Goal: Communication & Community: Answer question/provide support

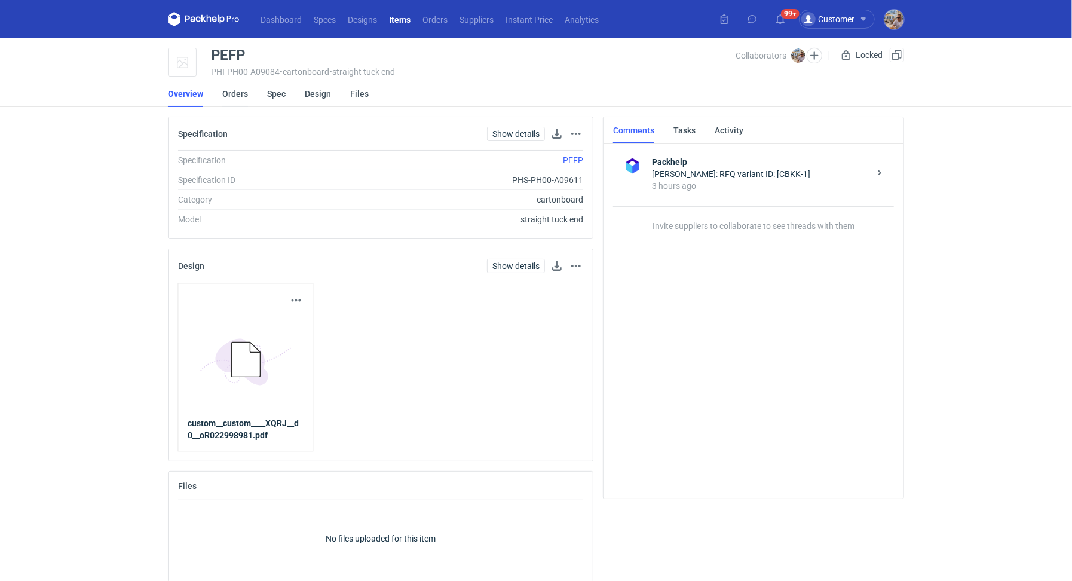
click at [240, 96] on link "Orders" at bounding box center [235, 94] width 26 height 26
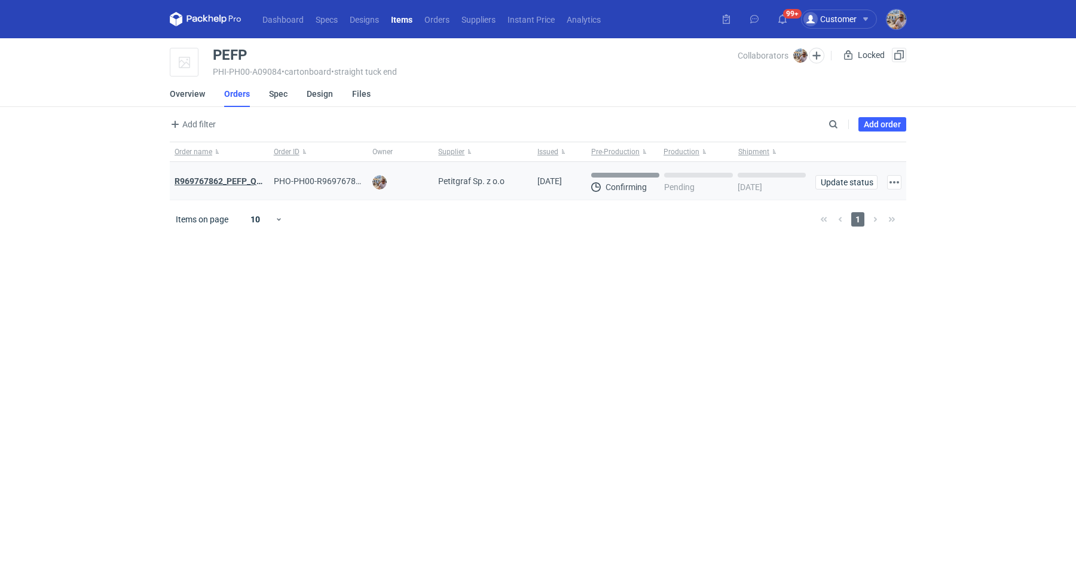
click at [247, 185] on strong "R969767862_PEFP_QTBD" at bounding box center [224, 181] width 98 height 10
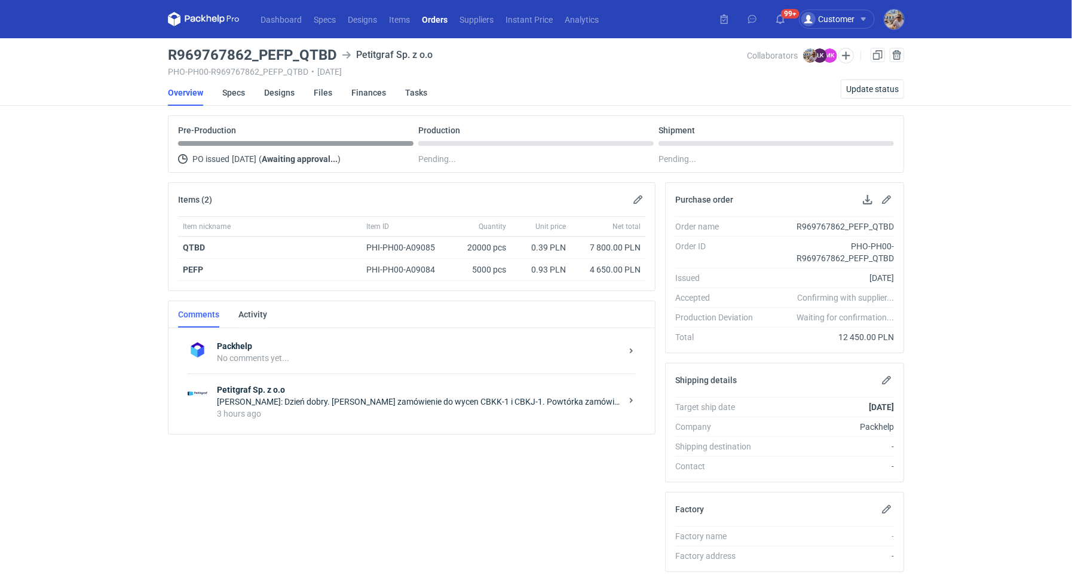
click at [305, 408] on div "3 hours ago" at bounding box center [419, 414] width 405 height 12
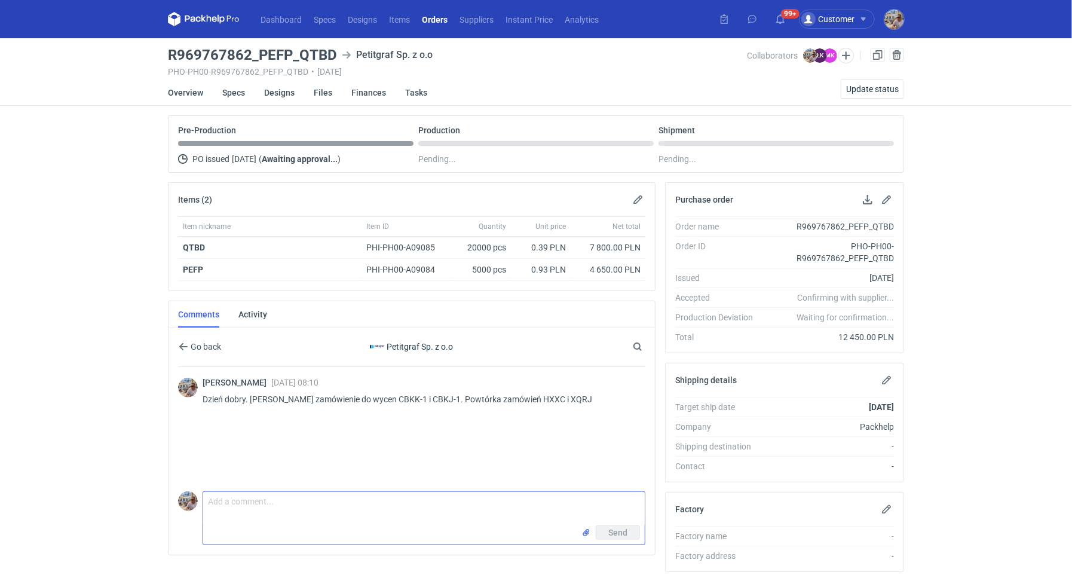
click at [286, 497] on textarea "Comment message" at bounding box center [424, 508] width 442 height 33
click at [383, 503] on textarea "[PERSON_NAME] była też tutaj informacja" at bounding box center [424, 508] width 442 height 33
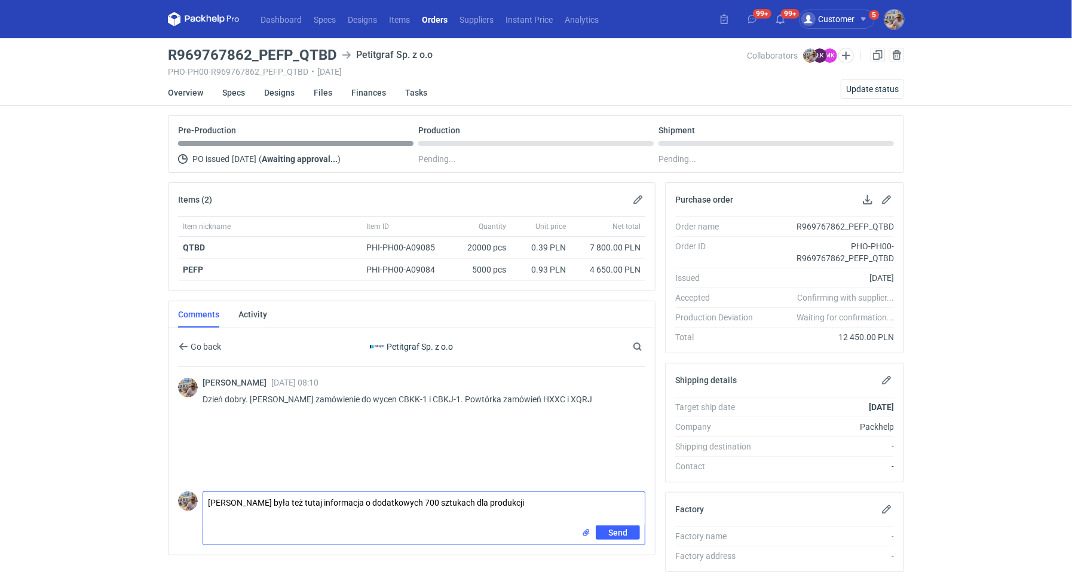
paste textarea "QTBD,"
type textarea "[PERSON_NAME] była też tutaj informacja o dodatkowych 700 sztukach dla produkcj…"
